Goal: Navigation & Orientation: Find specific page/section

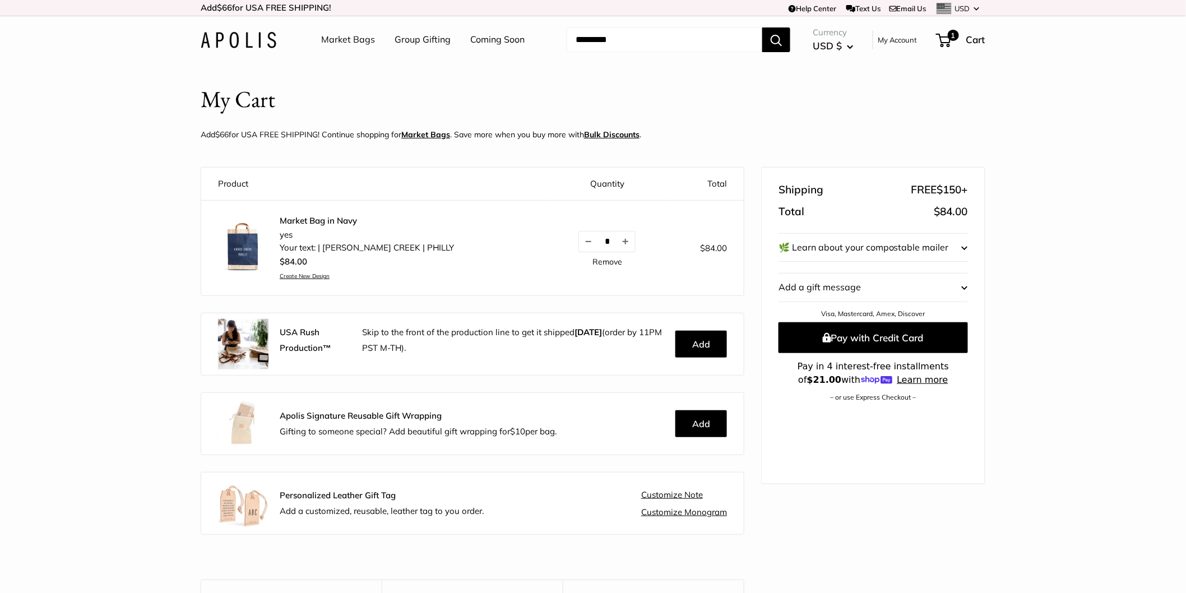
click at [244, 429] on img at bounding box center [243, 424] width 50 height 50
click at [408, 38] on link "Group Gifting" at bounding box center [423, 39] width 56 height 17
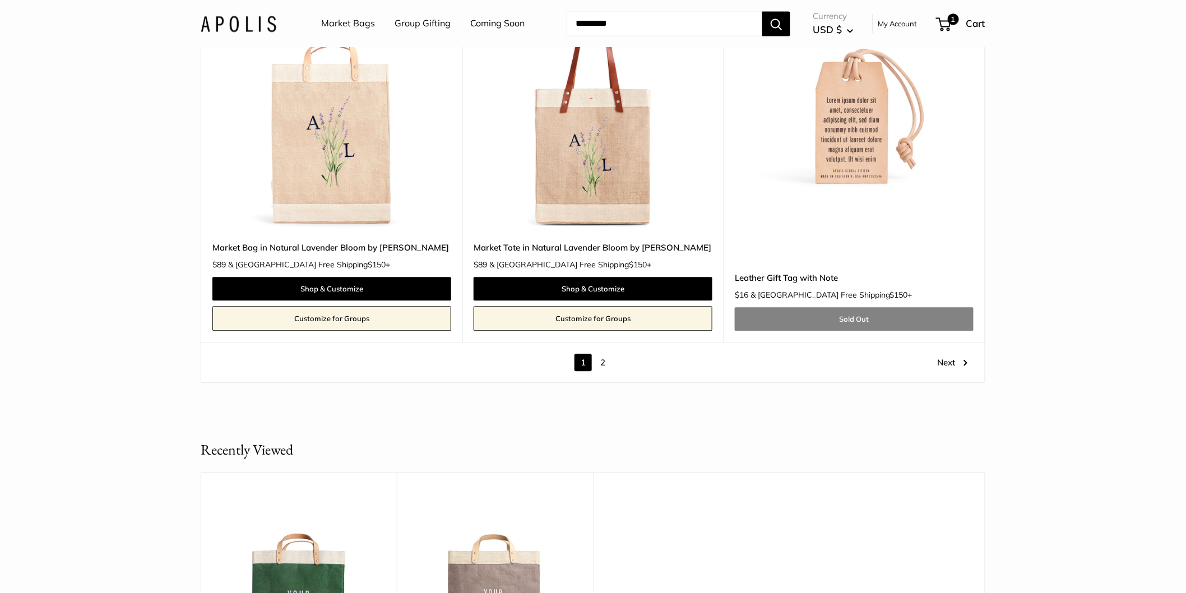
scroll to position [6292, 0]
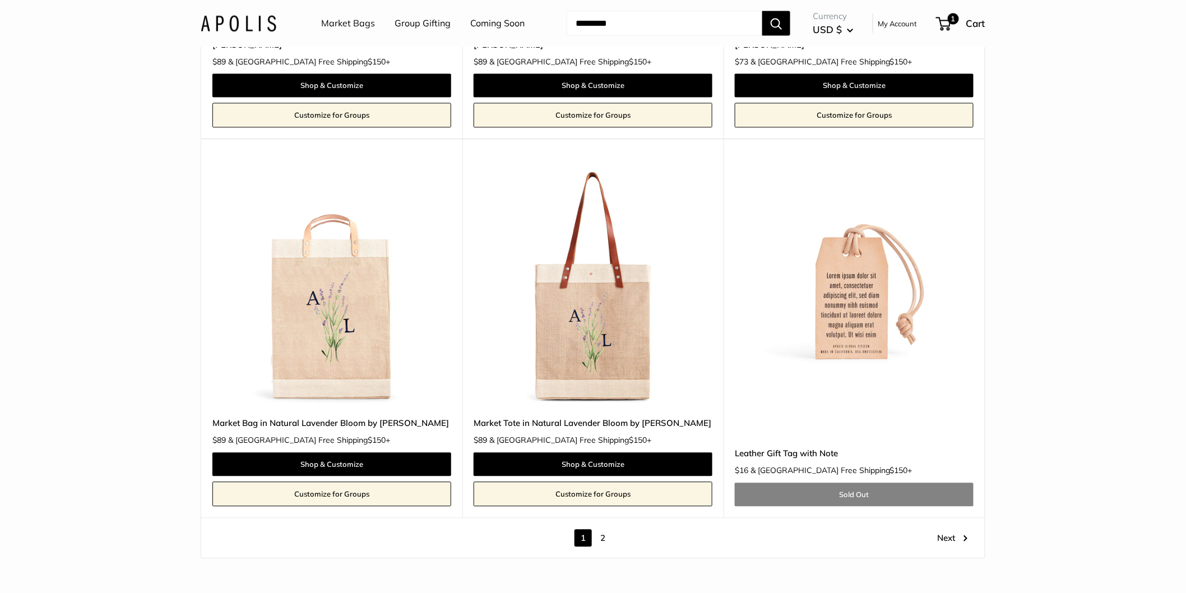
scroll to position [6137, 0]
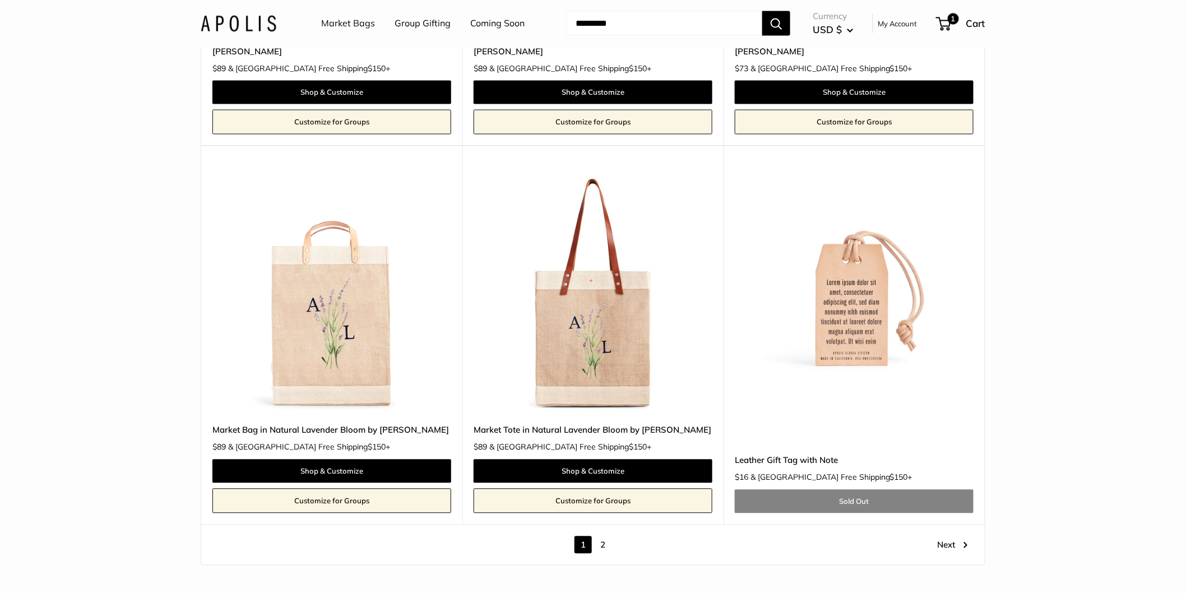
click at [513, 19] on link "Coming Soon" at bounding box center [497, 23] width 54 height 17
